Goal: Task Accomplishment & Management: Use online tool/utility

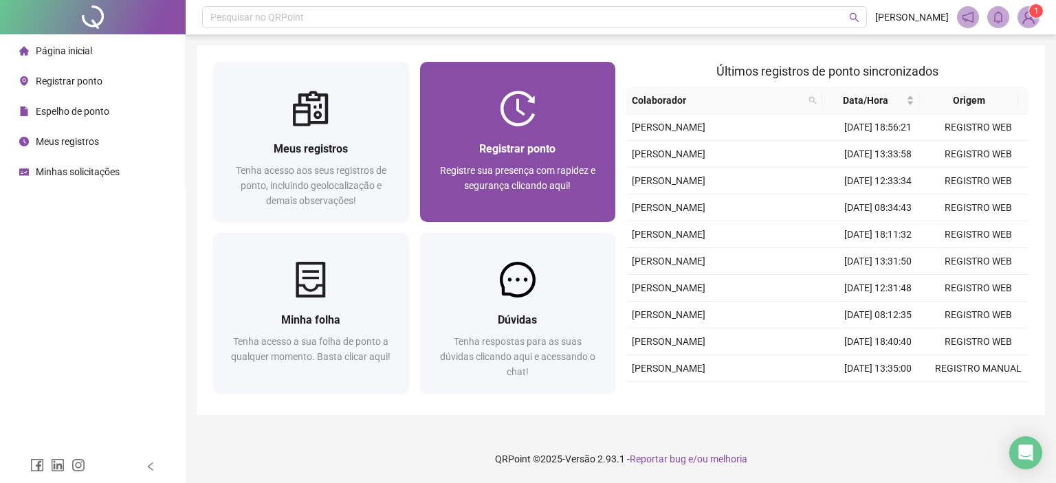
click at [479, 140] on div "Registrar ponto" at bounding box center [517, 148] width 163 height 17
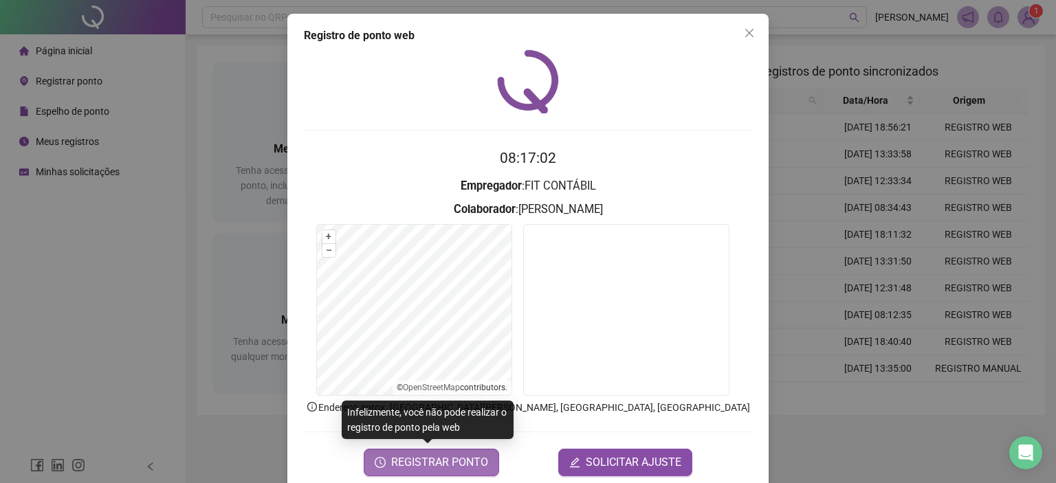
click at [470, 460] on span "REGISTRAR PONTO" at bounding box center [439, 462] width 97 height 16
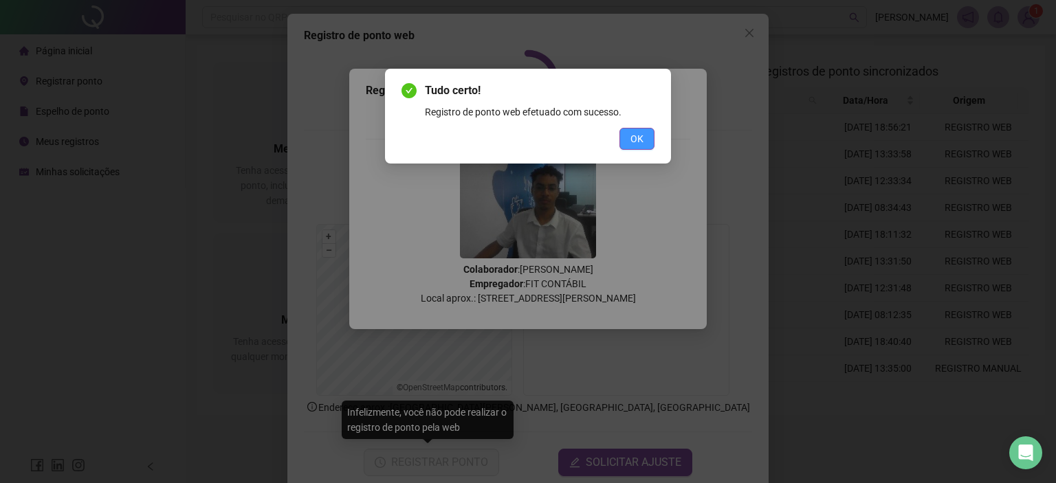
click at [639, 137] on span "OK" at bounding box center [636, 138] width 13 height 15
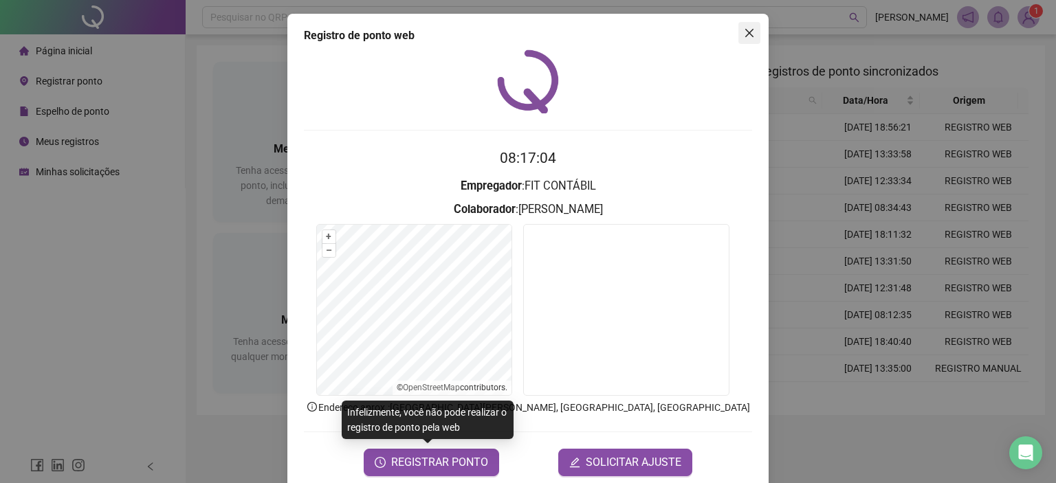
click at [744, 29] on icon "close" at bounding box center [749, 32] width 11 height 11
